Goal: Transaction & Acquisition: Purchase product/service

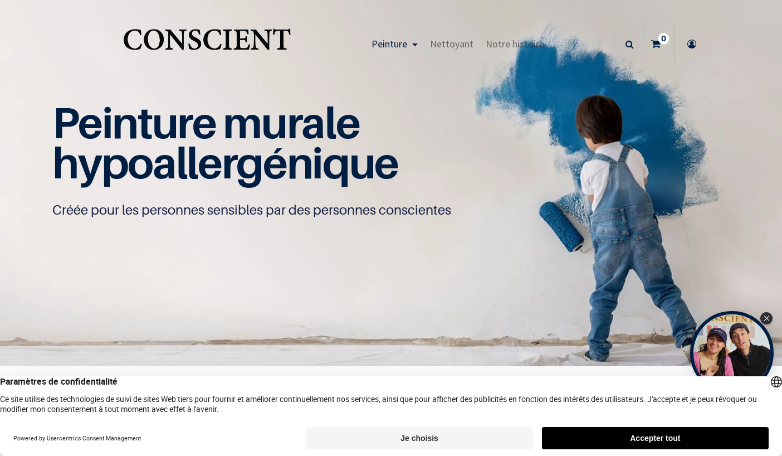
click at [597, 439] on button "Accepter tout" at bounding box center [655, 438] width 227 height 22
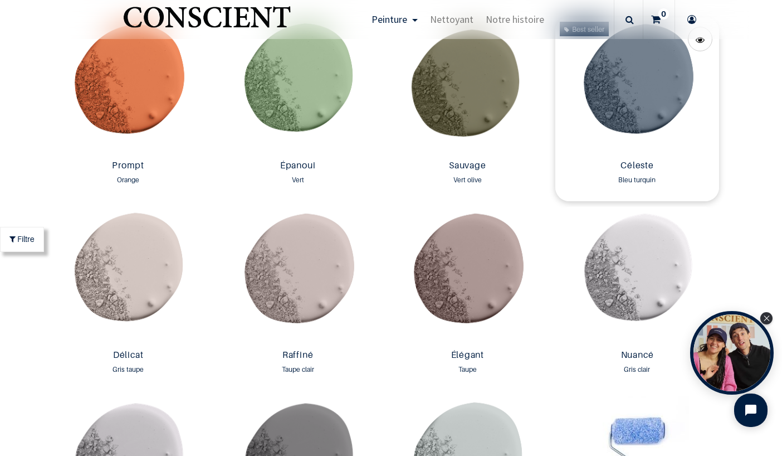
scroll to position [1557, 0]
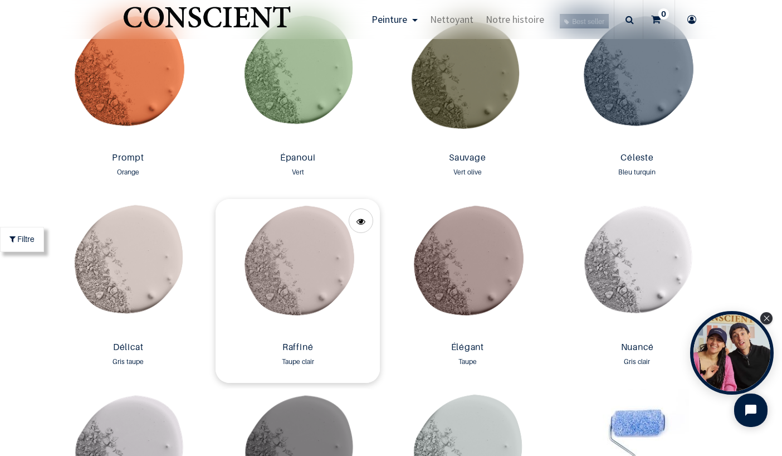
click at [302, 268] on img at bounding box center [298, 268] width 164 height 138
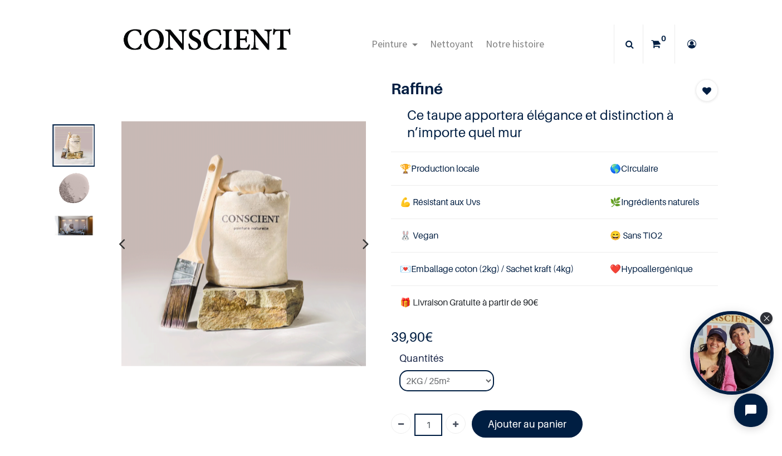
click at [75, 181] on img at bounding box center [74, 190] width 38 height 38
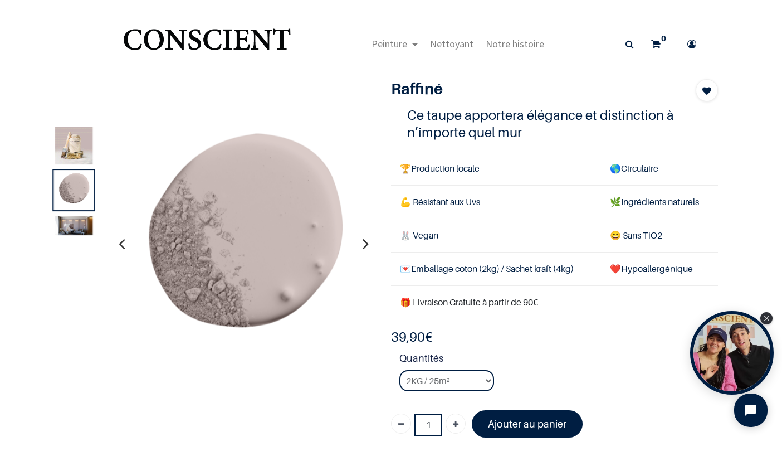
click at [367, 246] on icon "button" at bounding box center [366, 244] width 6 height 30
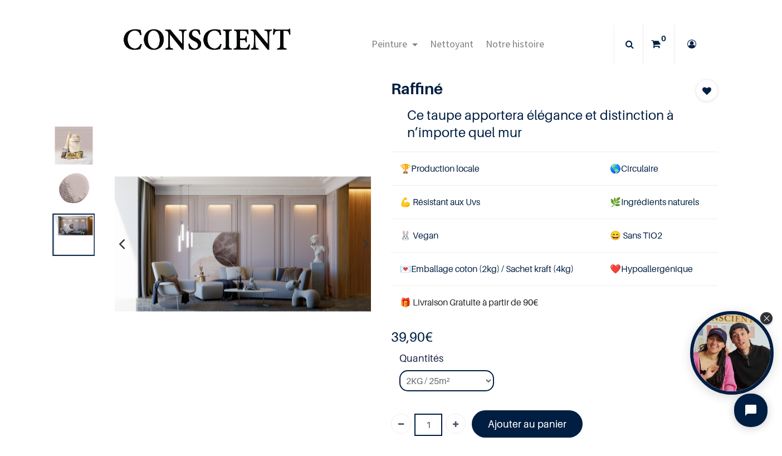
click at [367, 246] on icon "button" at bounding box center [366, 244] width 6 height 30
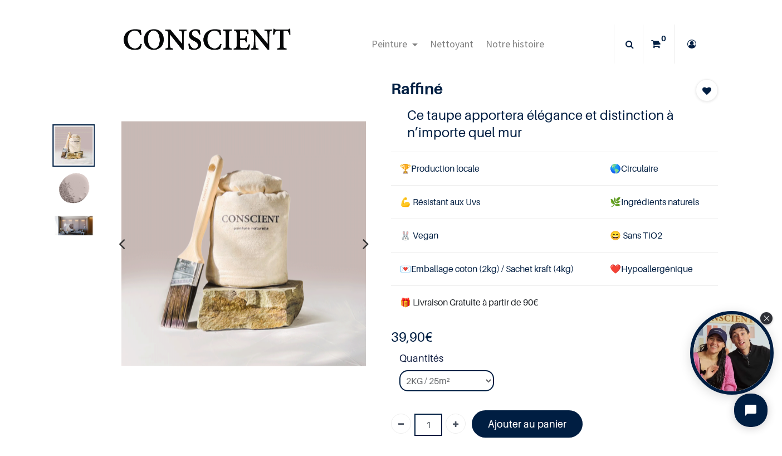
click at [119, 246] on icon "button" at bounding box center [122, 244] width 6 height 30
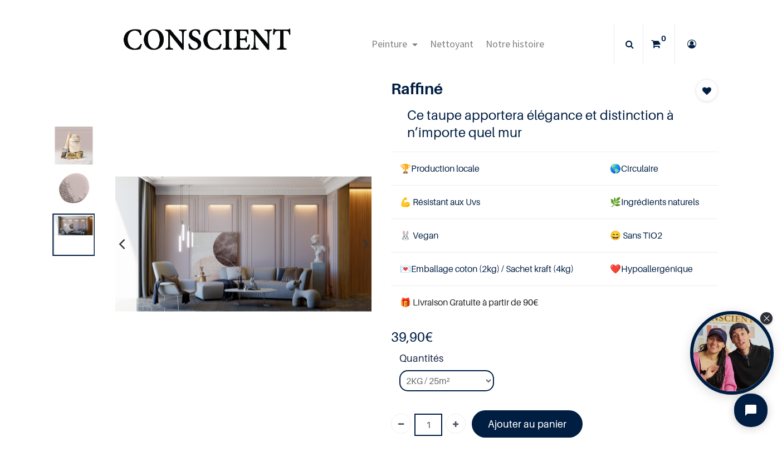
click at [228, 229] on img at bounding box center [243, 243] width 257 height 135
click at [255, 227] on img at bounding box center [243, 243] width 257 height 135
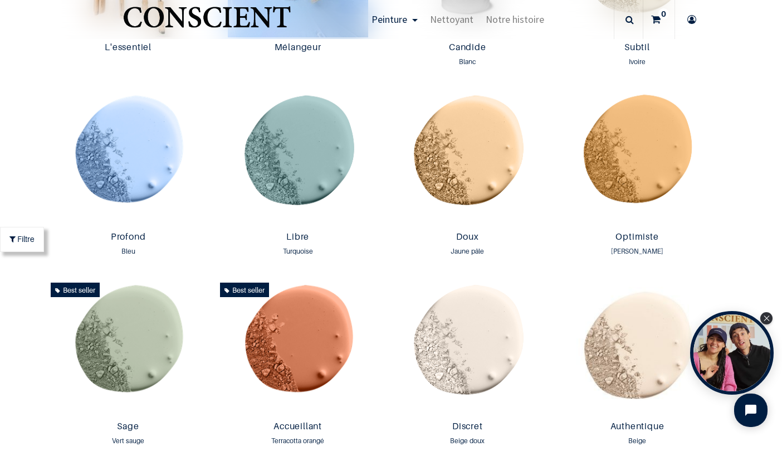
scroll to position [766, 0]
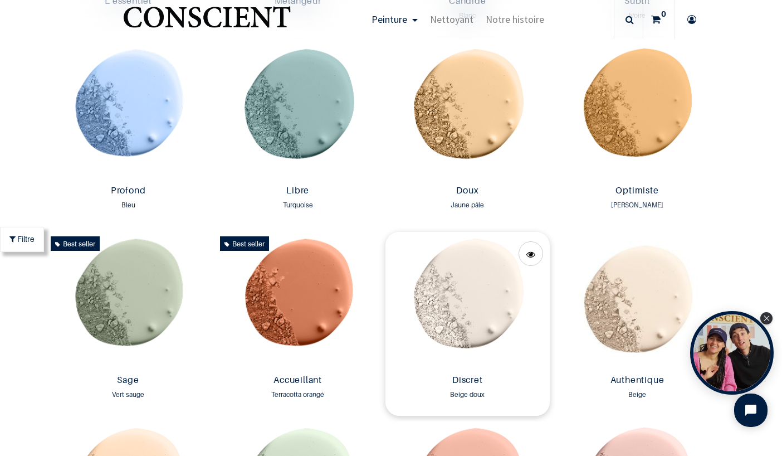
click at [459, 280] on img at bounding box center [468, 301] width 164 height 138
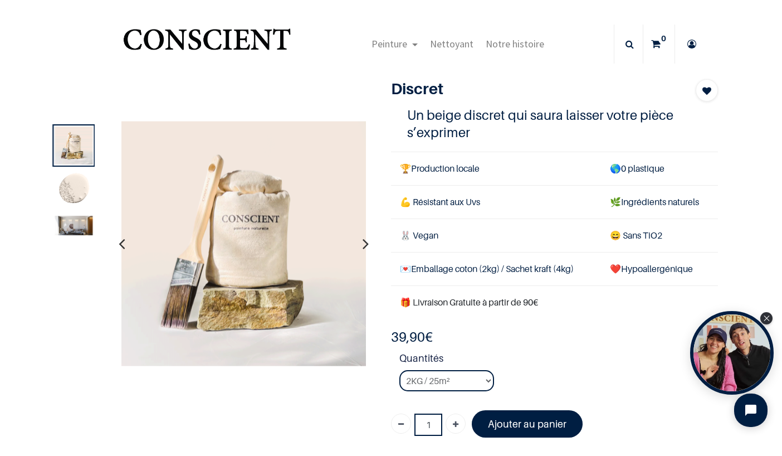
click at [66, 218] on img at bounding box center [74, 226] width 38 height 20
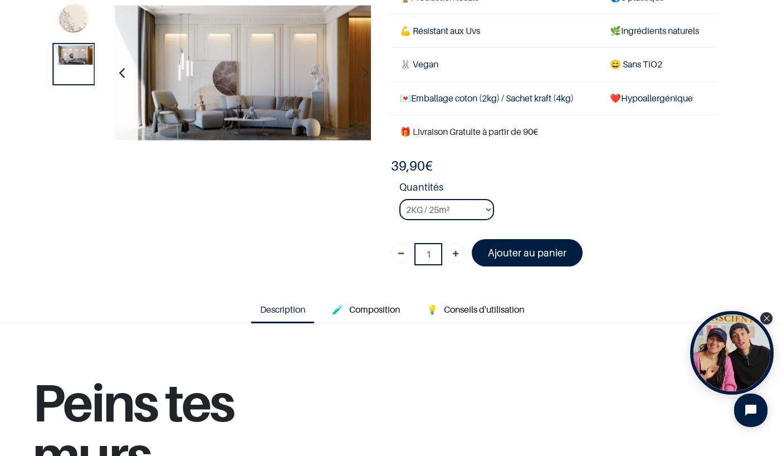
scroll to position [116, 0]
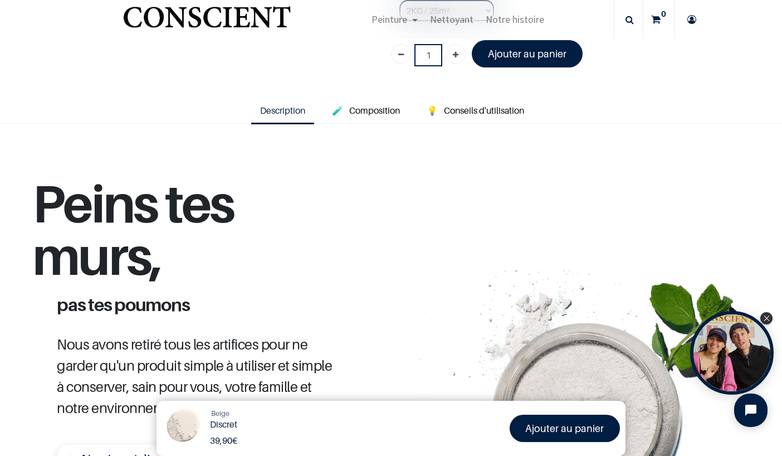
scroll to position [308, 0]
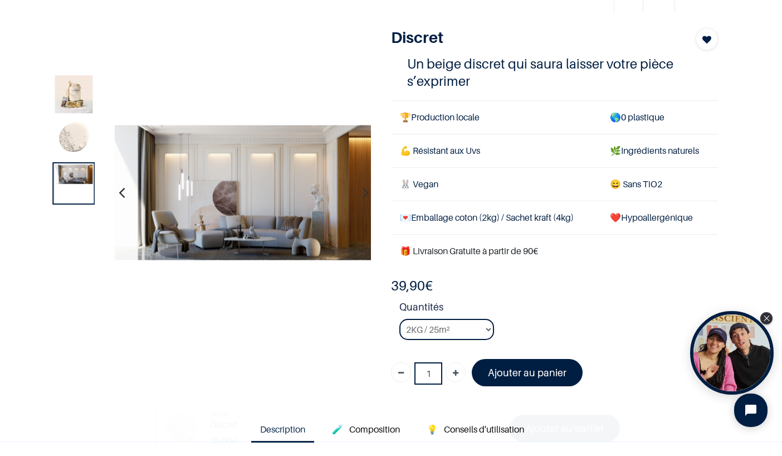
scroll to position [42, 0]
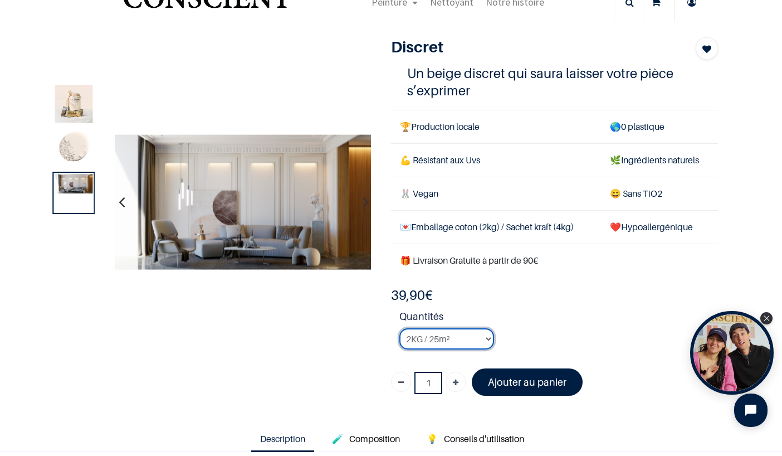
click at [426, 340] on select "2KG / 25m² 4KG / 50m² 8KG / 100m² Testeur" at bounding box center [447, 338] width 95 height 21
click option "4KG / 50m²" at bounding box center [0, 0] width 0 height 0
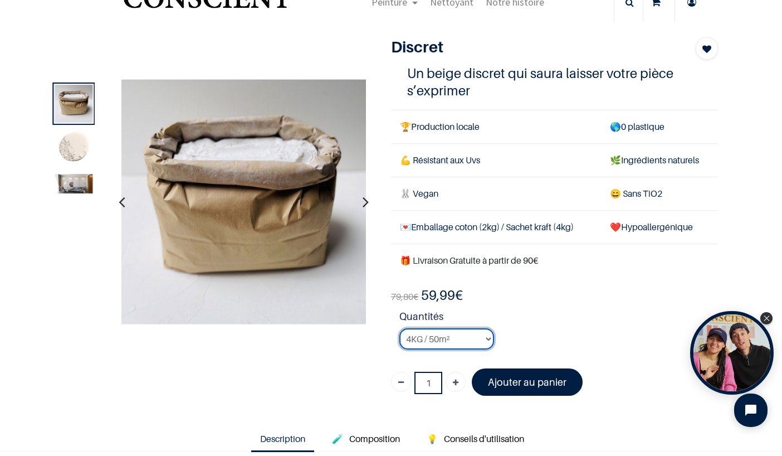
select select "24"
click option "8KG / 100m²" at bounding box center [0, 0] width 0 height 0
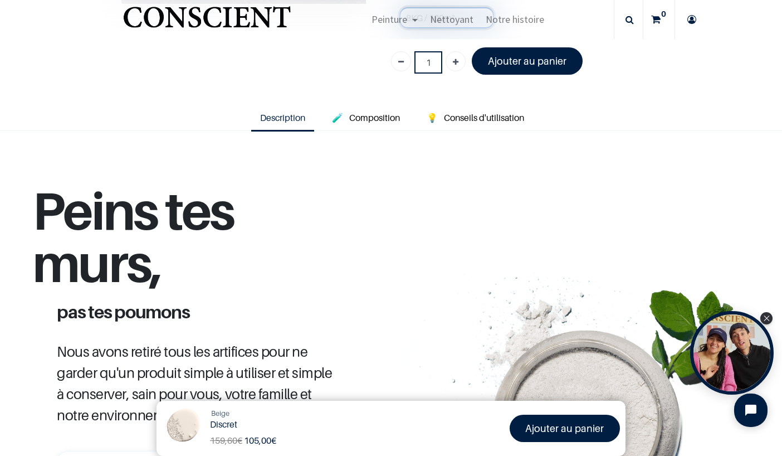
scroll to position [20, 0]
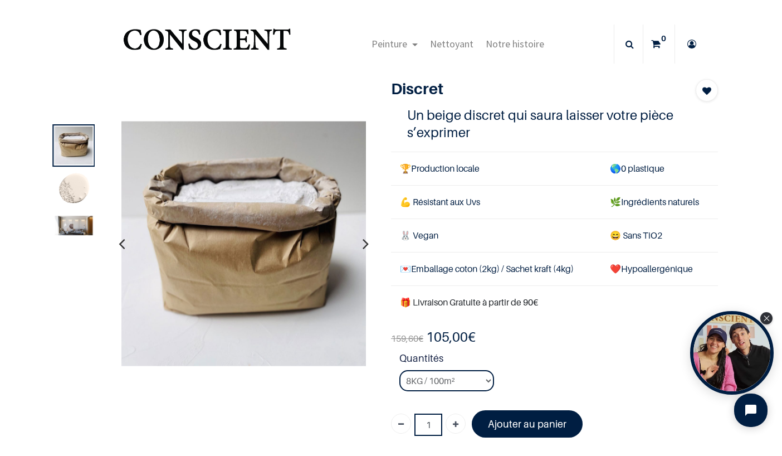
click at [271, 288] on img at bounding box center [243, 243] width 245 height 245
click at [372, 246] on button "button" at bounding box center [365, 243] width 17 height 41
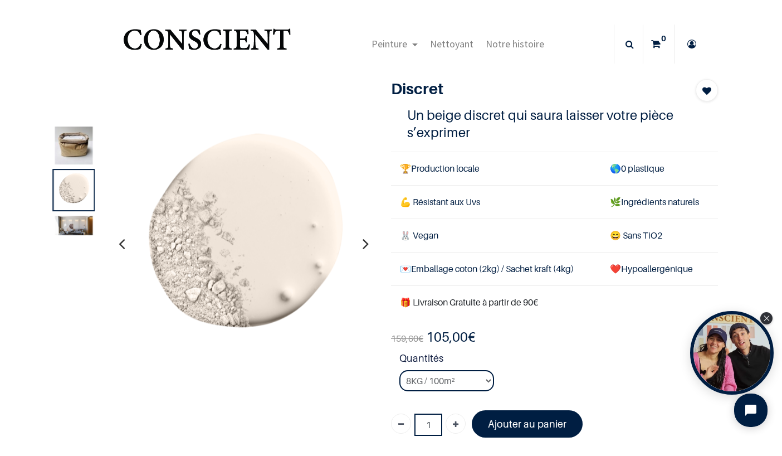
click at [82, 221] on img at bounding box center [74, 226] width 38 height 20
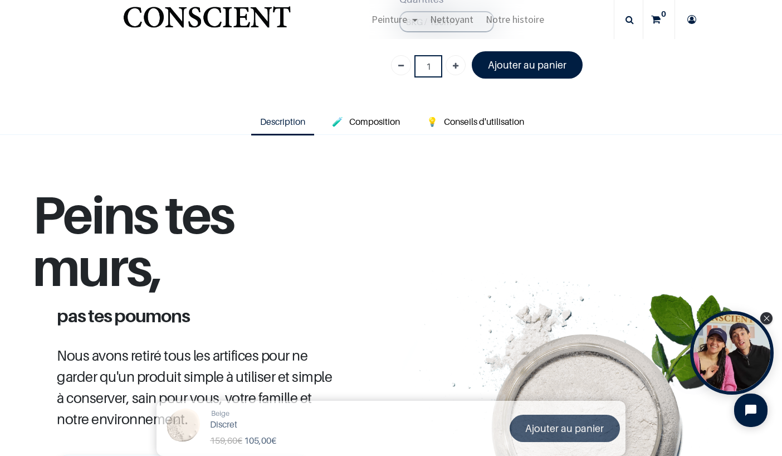
scroll to position [312, 0]
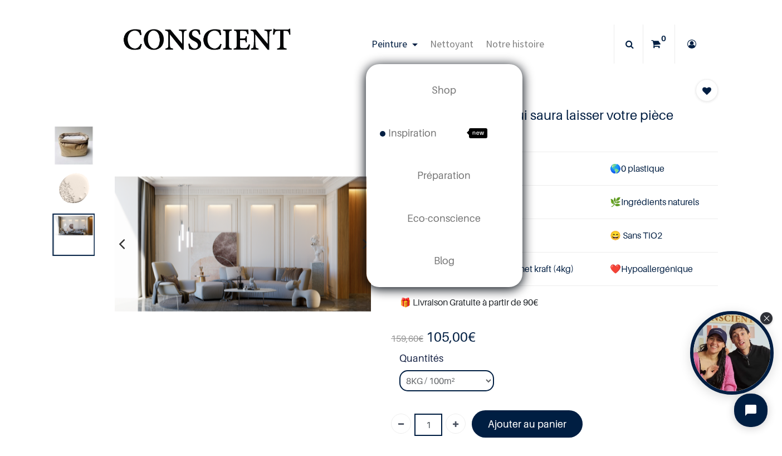
click at [390, 49] on span "Peinture" at bounding box center [390, 43] width 36 height 13
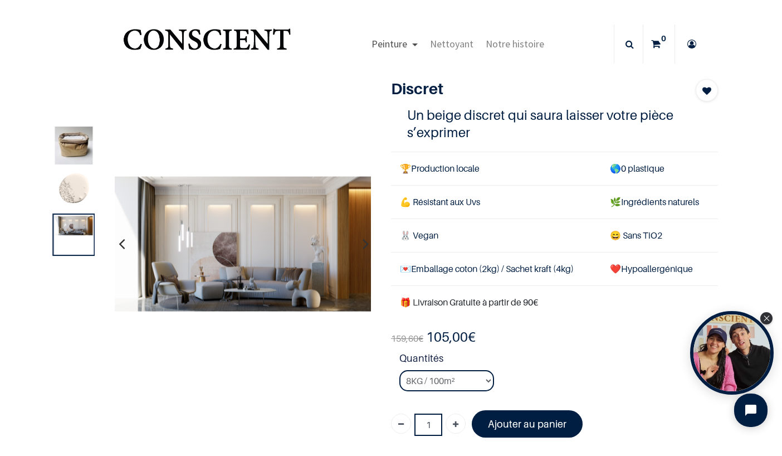
click at [387, 46] on span "Peinture" at bounding box center [390, 43] width 36 height 13
click at [247, 33] on img "Logo of Conscient" at bounding box center [207, 44] width 172 height 44
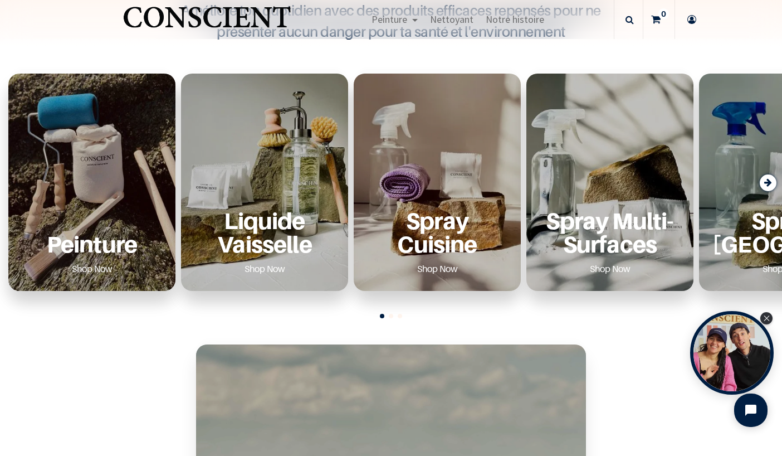
scroll to position [386, 0]
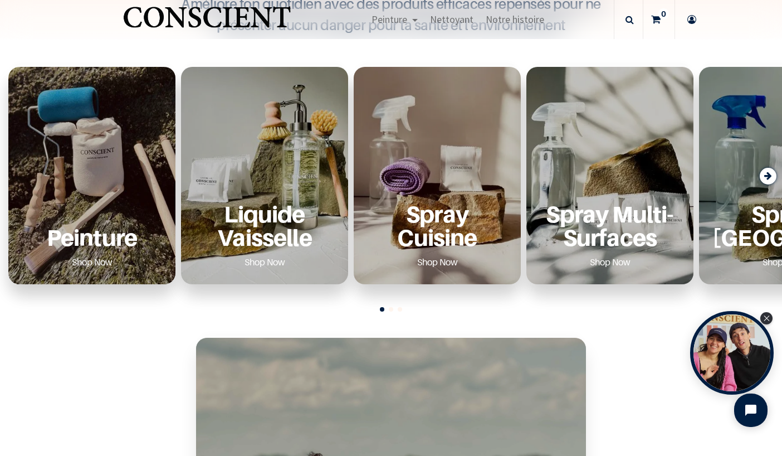
click at [124, 181] on div "Peinture Shop Now" at bounding box center [91, 175] width 167 height 217
click at [88, 265] on link "Shop Now" at bounding box center [92, 262] width 67 height 18
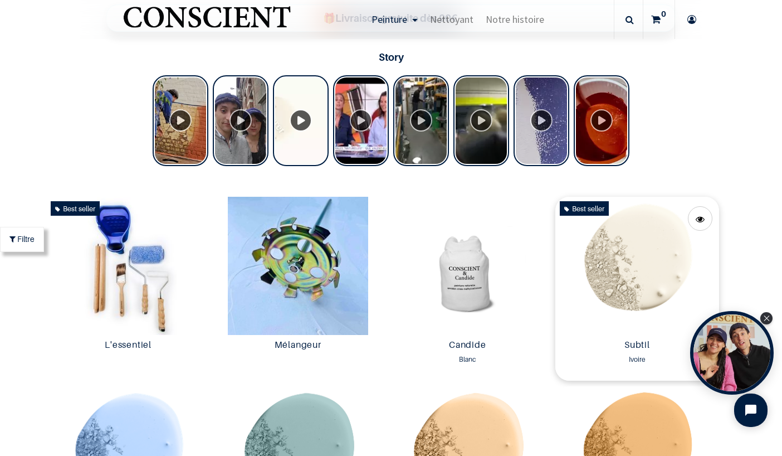
scroll to position [416, 0]
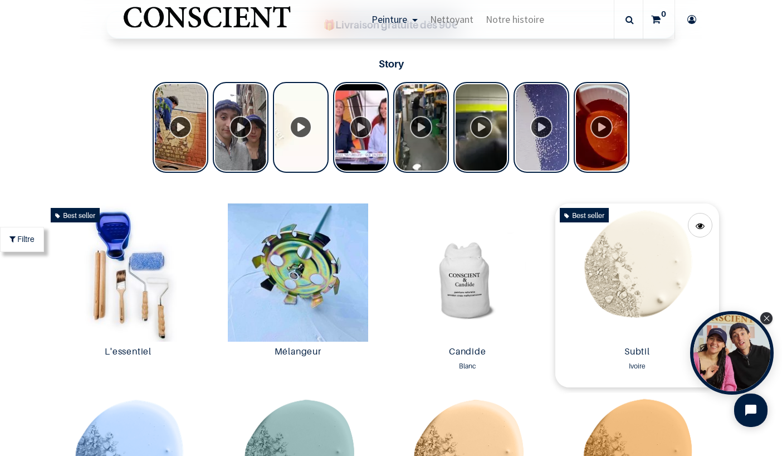
click at [649, 249] on img at bounding box center [638, 272] width 164 height 138
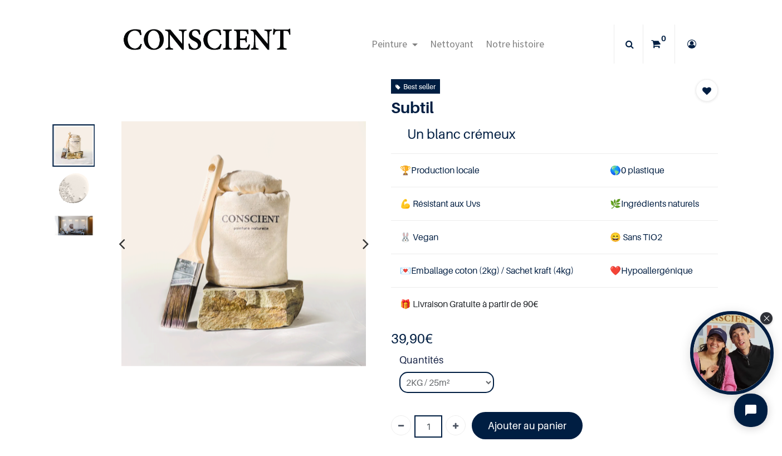
click at [67, 225] on img at bounding box center [74, 226] width 38 height 20
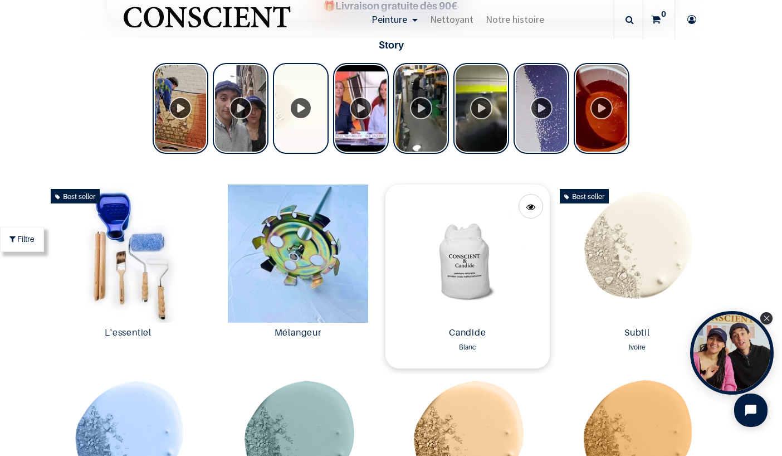
scroll to position [443, 0]
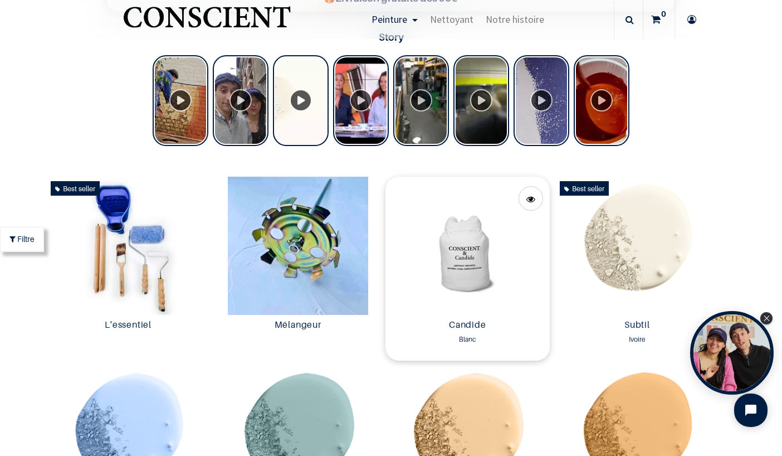
click at [433, 255] on img at bounding box center [468, 246] width 164 height 138
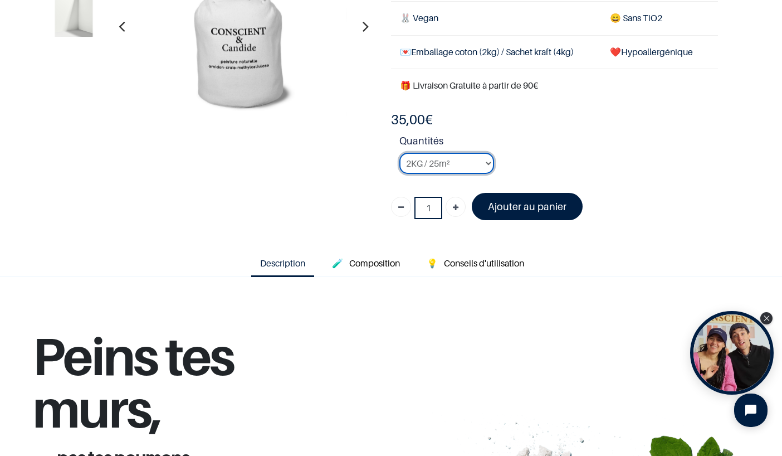
click at [463, 169] on select "2KG / 25m² 4KG / 50m² 8KG / 100m² Testeur" at bounding box center [447, 163] width 95 height 21
select select "3"
click option "8KG / 100m²" at bounding box center [0, 0] width 0 height 0
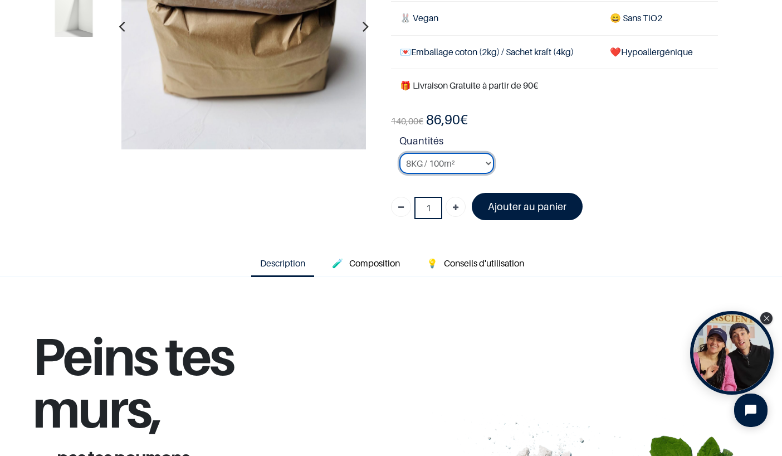
scroll to position [80, 0]
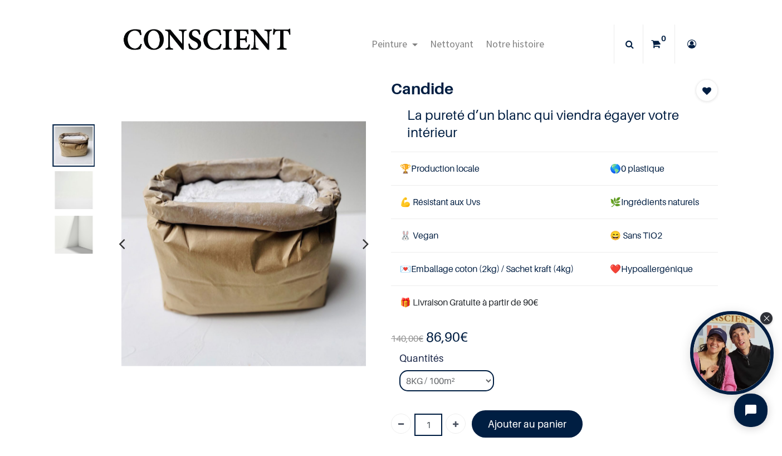
click at [70, 229] on img at bounding box center [74, 235] width 38 height 38
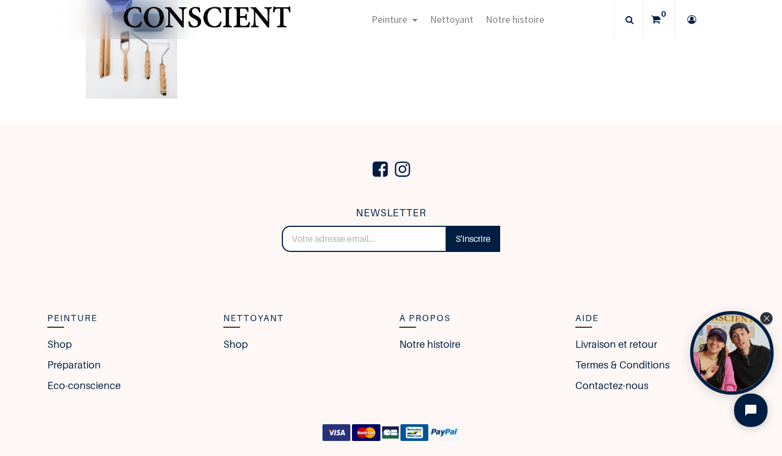
scroll to position [2272, 0]
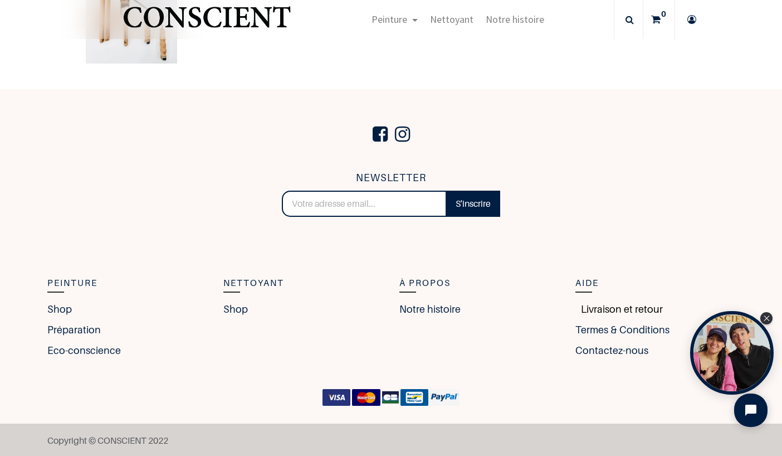
click at [607, 307] on link "Livraison et retour" at bounding box center [619, 309] width 87 height 15
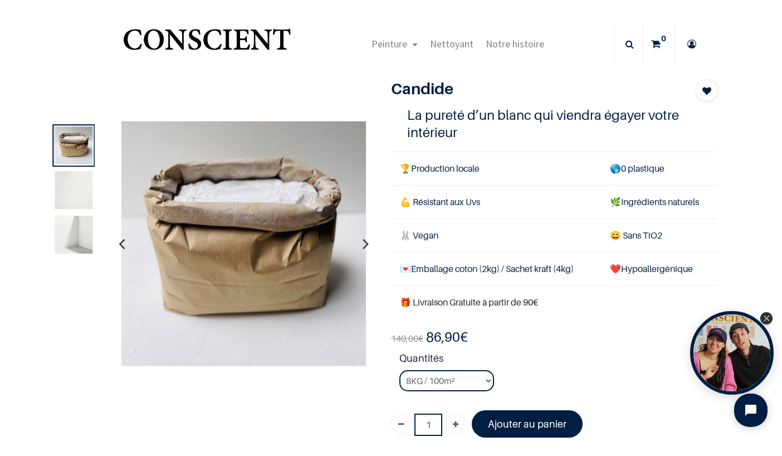
click at [181, 43] on img "Logo of Conscient" at bounding box center [207, 44] width 172 height 44
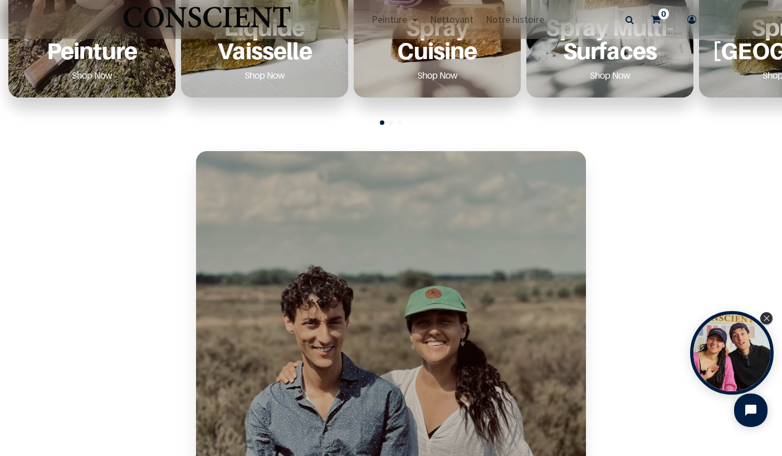
scroll to position [578, 0]
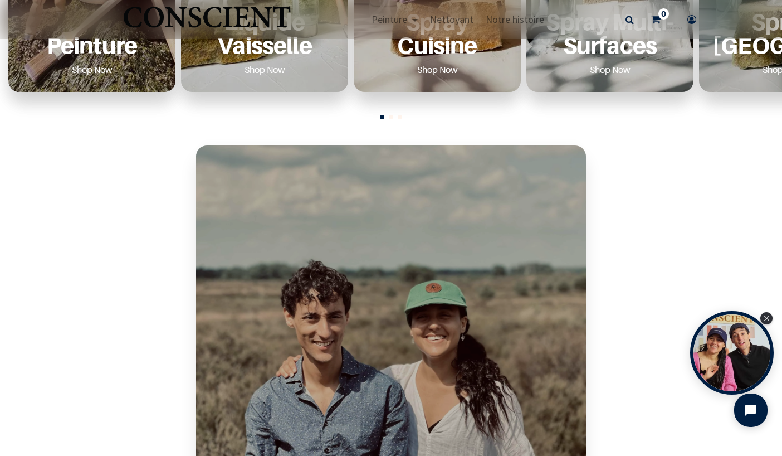
click at [143, 49] on p "Peinture" at bounding box center [92, 44] width 140 height 23
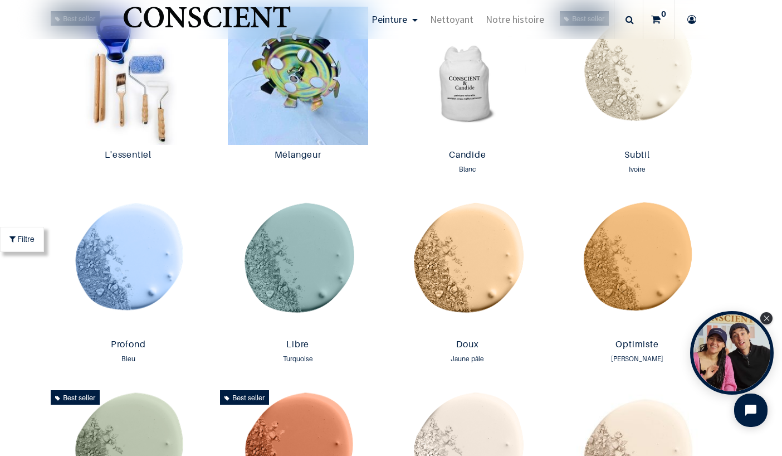
scroll to position [622, 0]
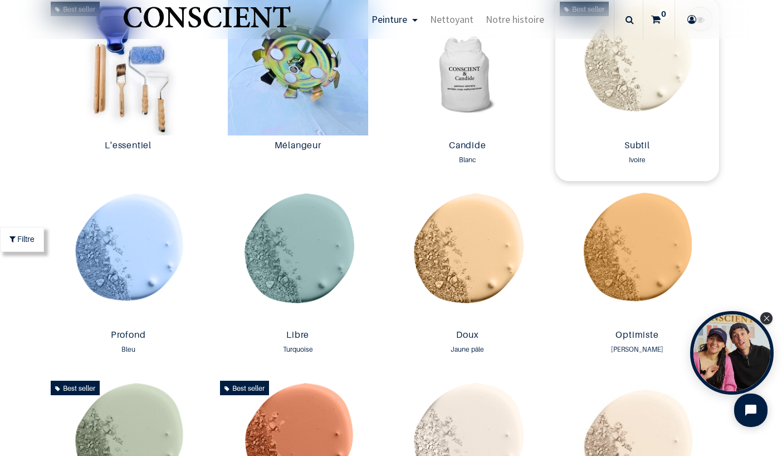
click at [653, 74] on img at bounding box center [638, 66] width 164 height 138
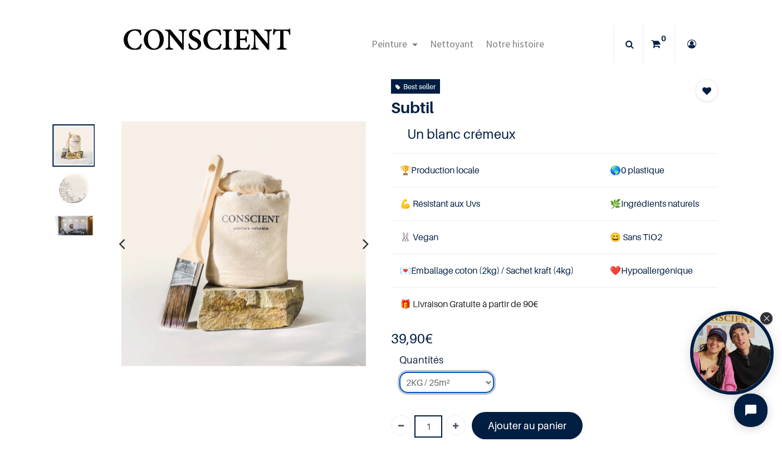
click at [467, 381] on select "2KG / 25m² 4KG / 50m² 8KG / 100m² Testeur" at bounding box center [447, 382] width 95 height 21
select select "127"
click option "8KG / 100m²" at bounding box center [0, 0] width 0 height 0
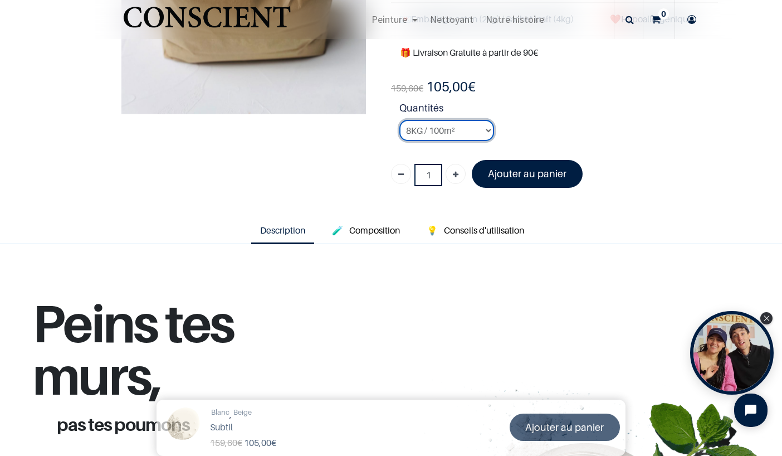
scroll to position [191, 0]
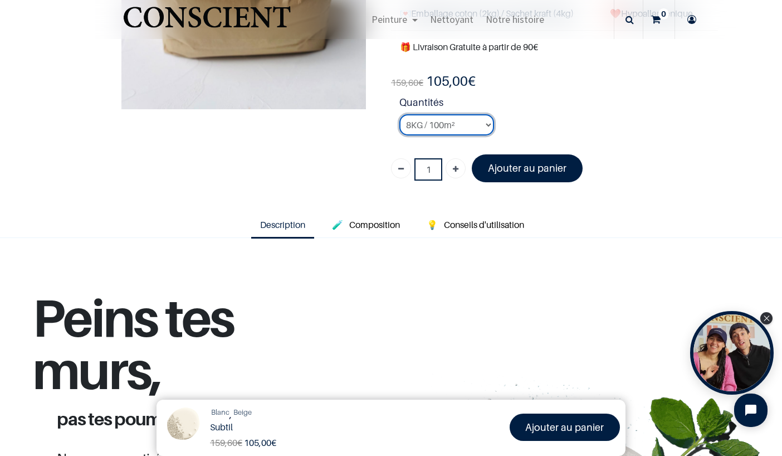
scroll to position [19, 0]
